Goal: Transaction & Acquisition: Purchase product/service

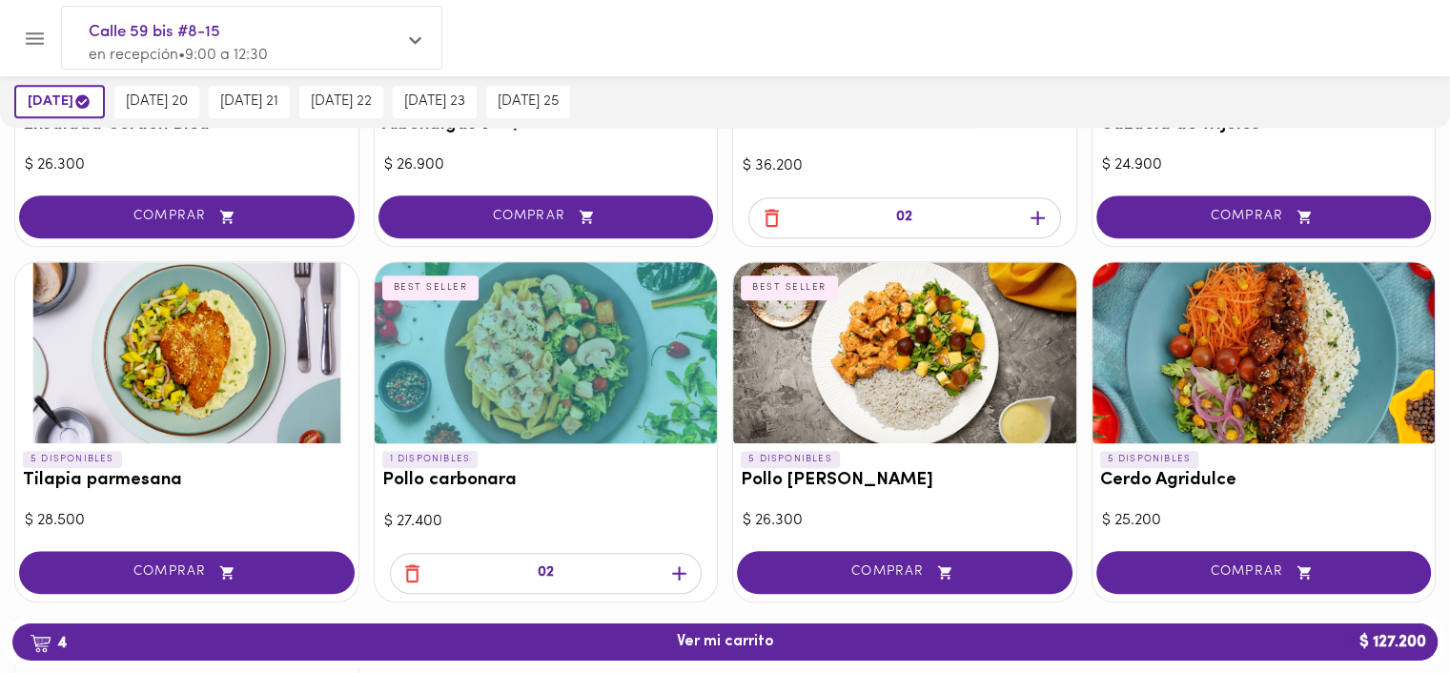
scroll to position [1811, 0]
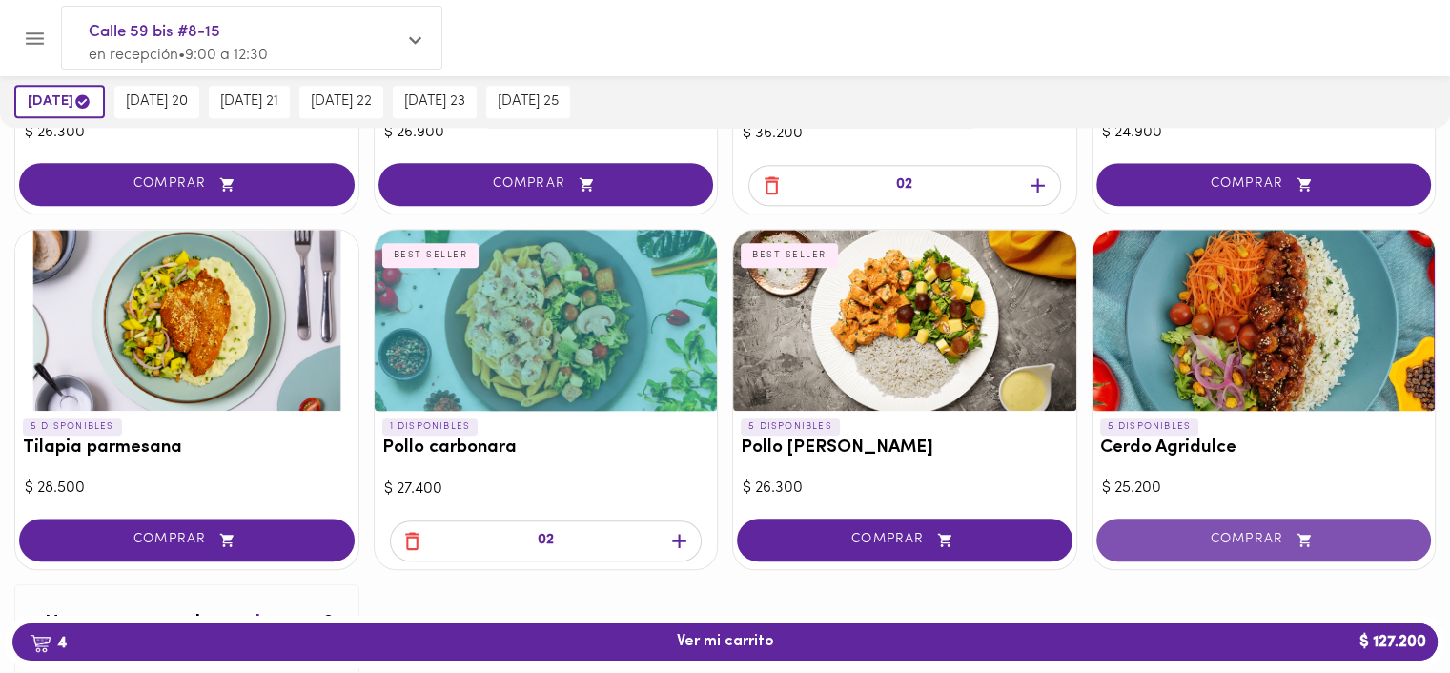
click at [1292, 548] on button "COMPRAR" at bounding box center [1264, 540] width 336 height 43
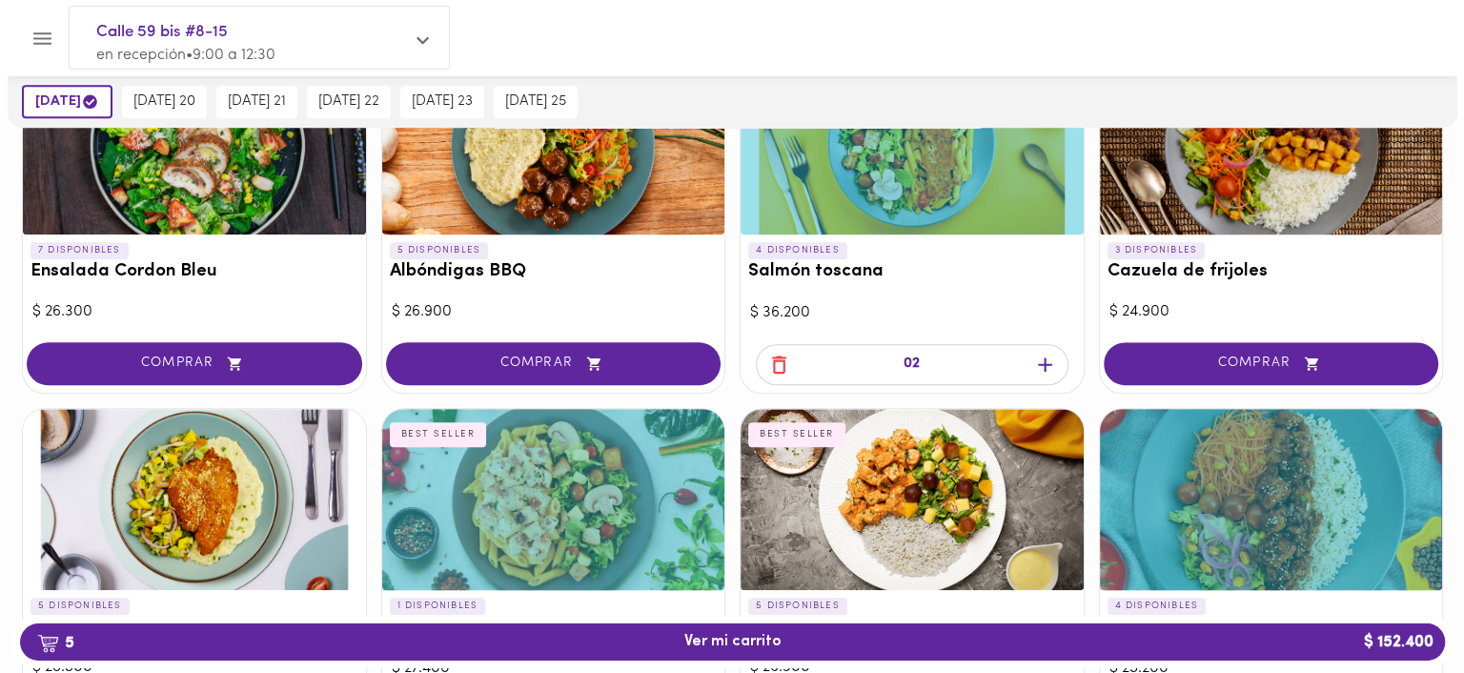
scroll to position [1521, 0]
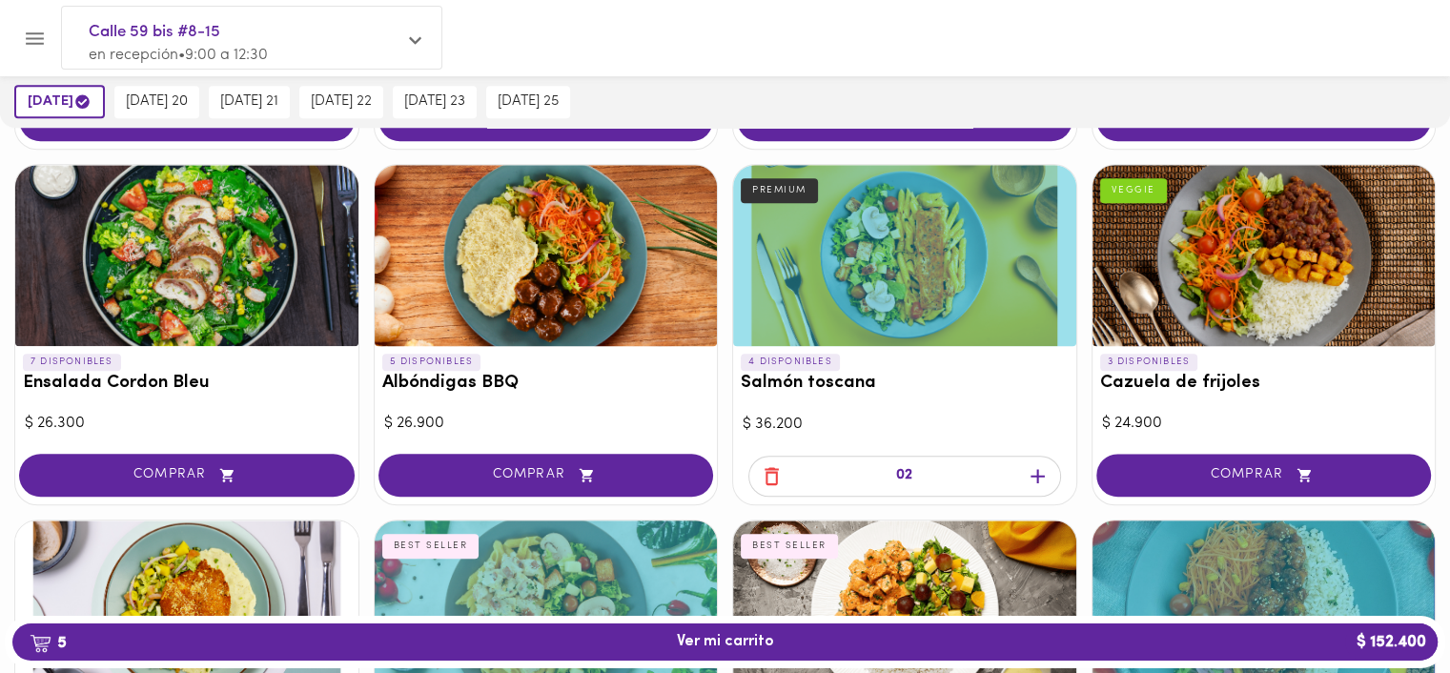
click at [1037, 480] on icon "button" at bounding box center [1038, 476] width 24 height 24
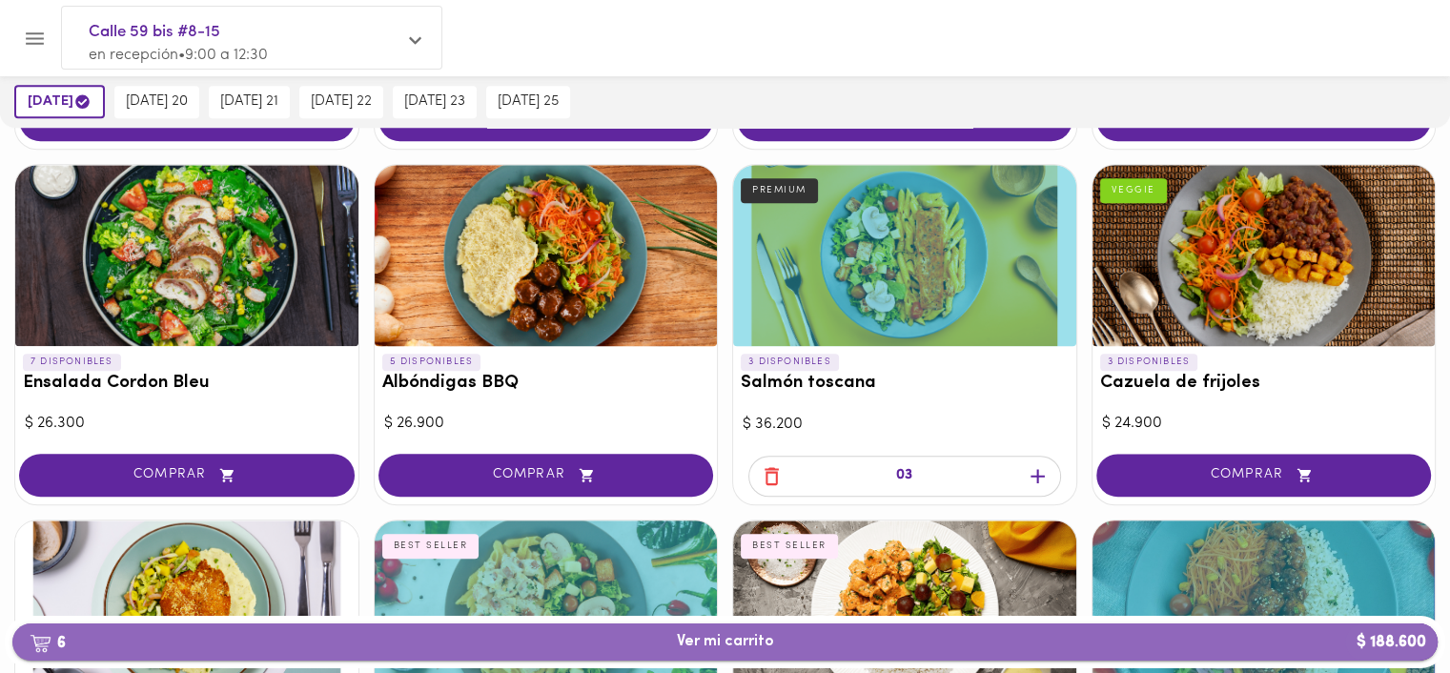
click at [832, 646] on span "6 Ver mi carrito $ 188.600" at bounding box center [725, 642] width 1395 height 18
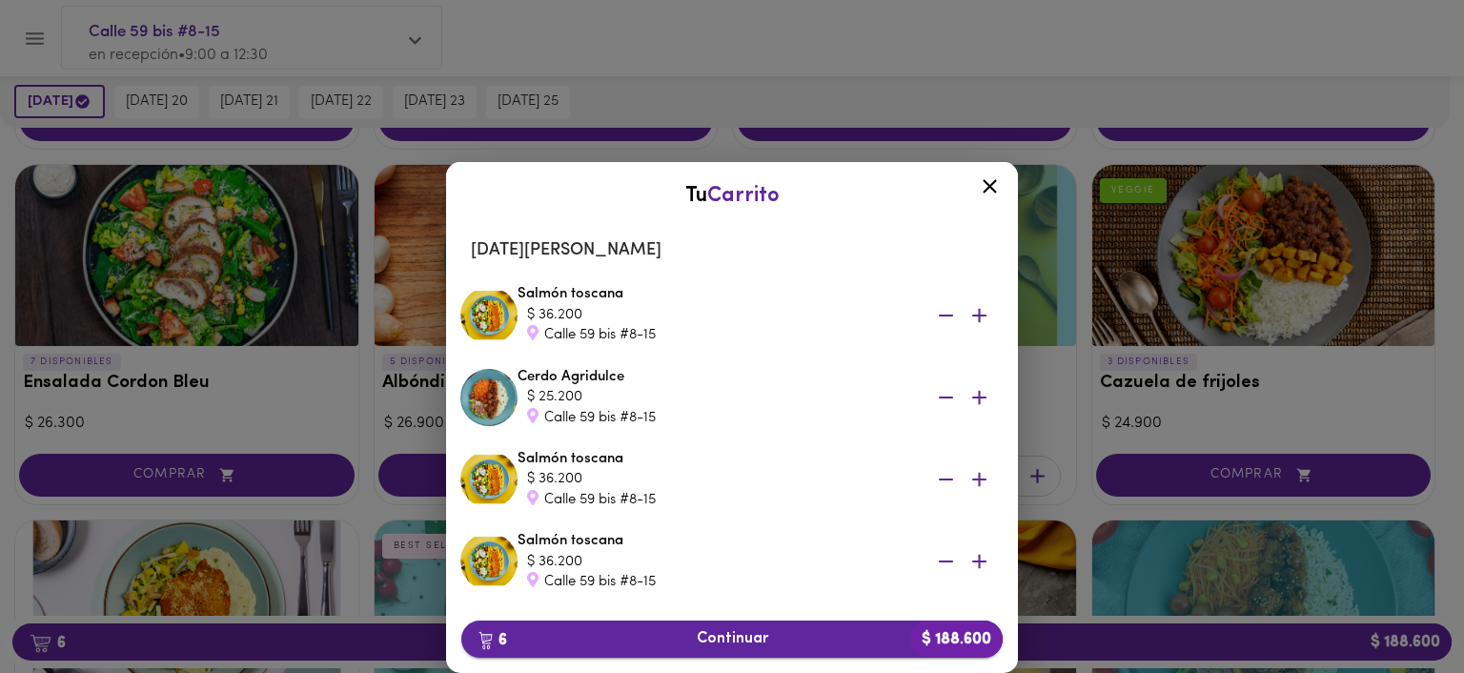
click at [866, 638] on span "6 Continuar $ 188.600" at bounding box center [732, 639] width 511 height 18
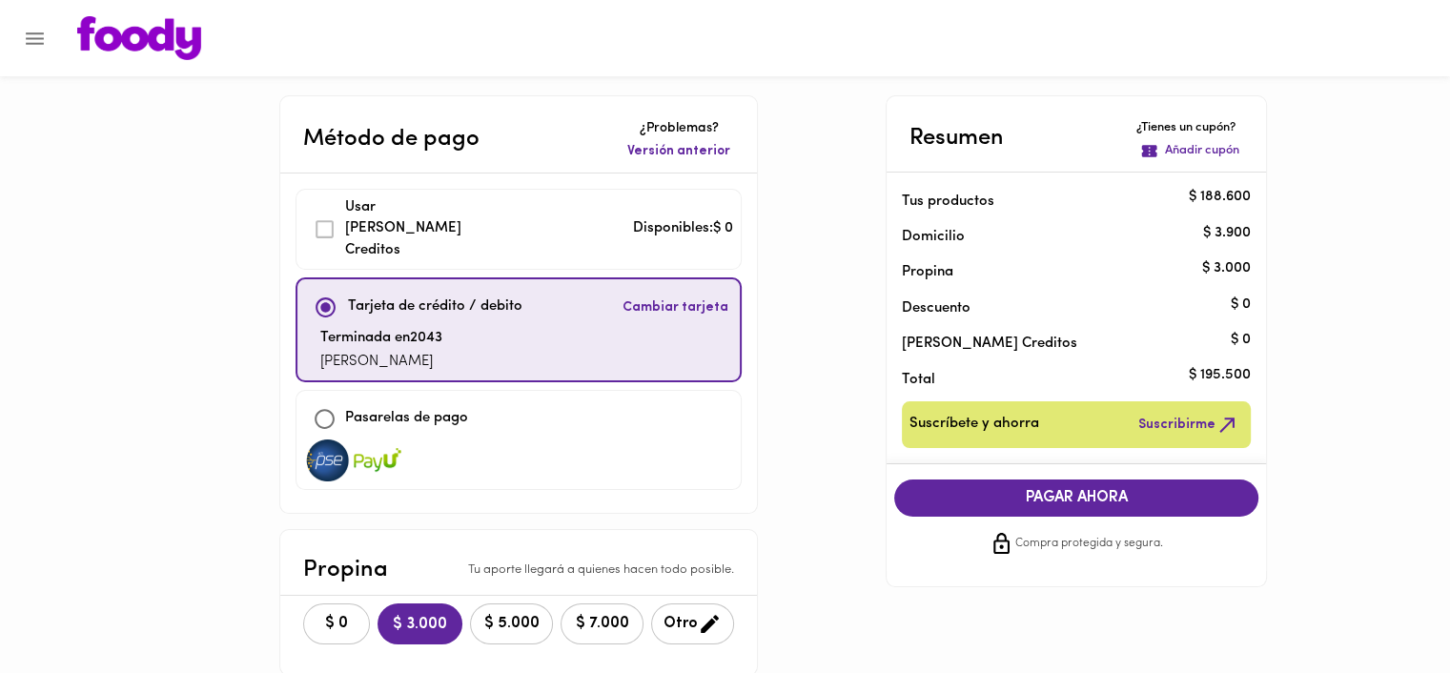
click at [320, 615] on span "$ 0" at bounding box center [337, 624] width 42 height 18
click at [1229, 424] on icon "button" at bounding box center [1227, 425] width 24 height 24
